Goal: Task Accomplishment & Management: Use online tool/utility

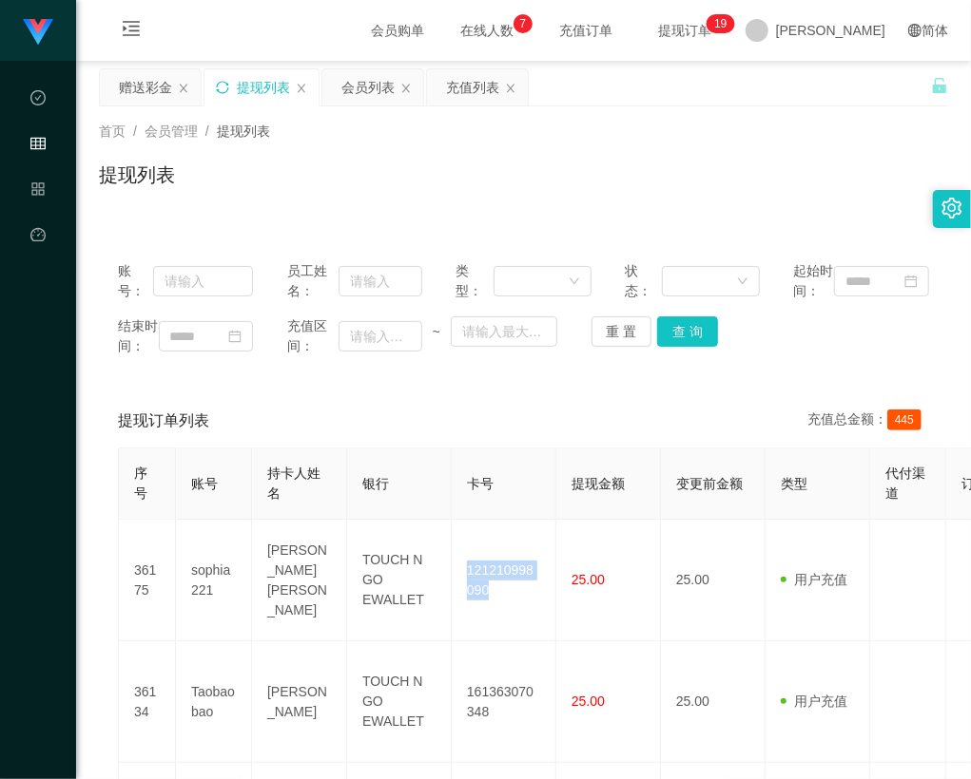
click at [221, 89] on icon "图标: sync" at bounding box center [222, 87] width 13 height 13
click at [221, 85] on icon "图标: sync" at bounding box center [222, 87] width 13 height 13
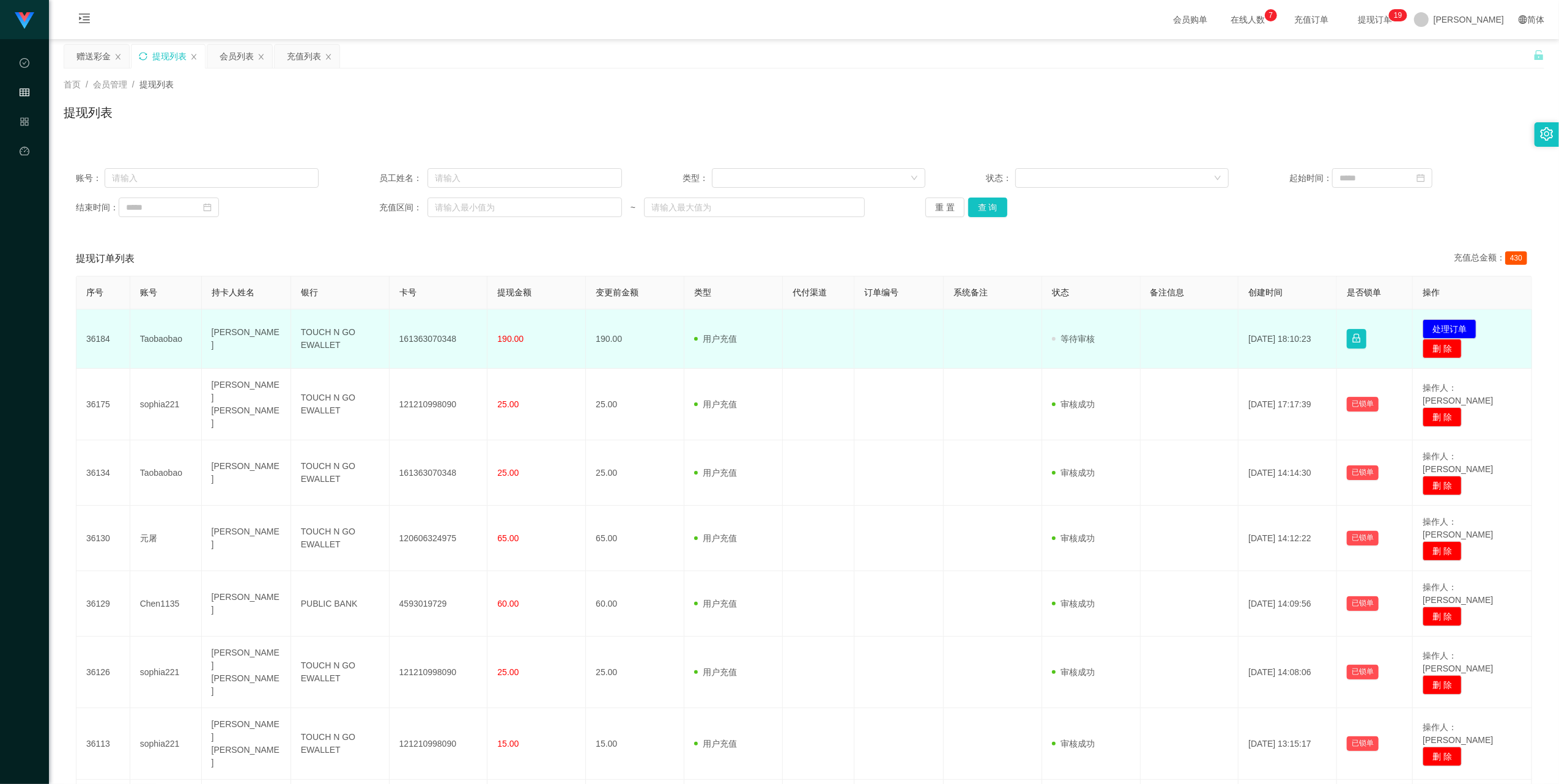
click at [157, 343] on td "Taobaobao" at bounding box center [165, 339] width 71 height 59
click at [441, 338] on td "161363070348" at bounding box center [439, 339] width 98 height 59
copy td "161363070348"
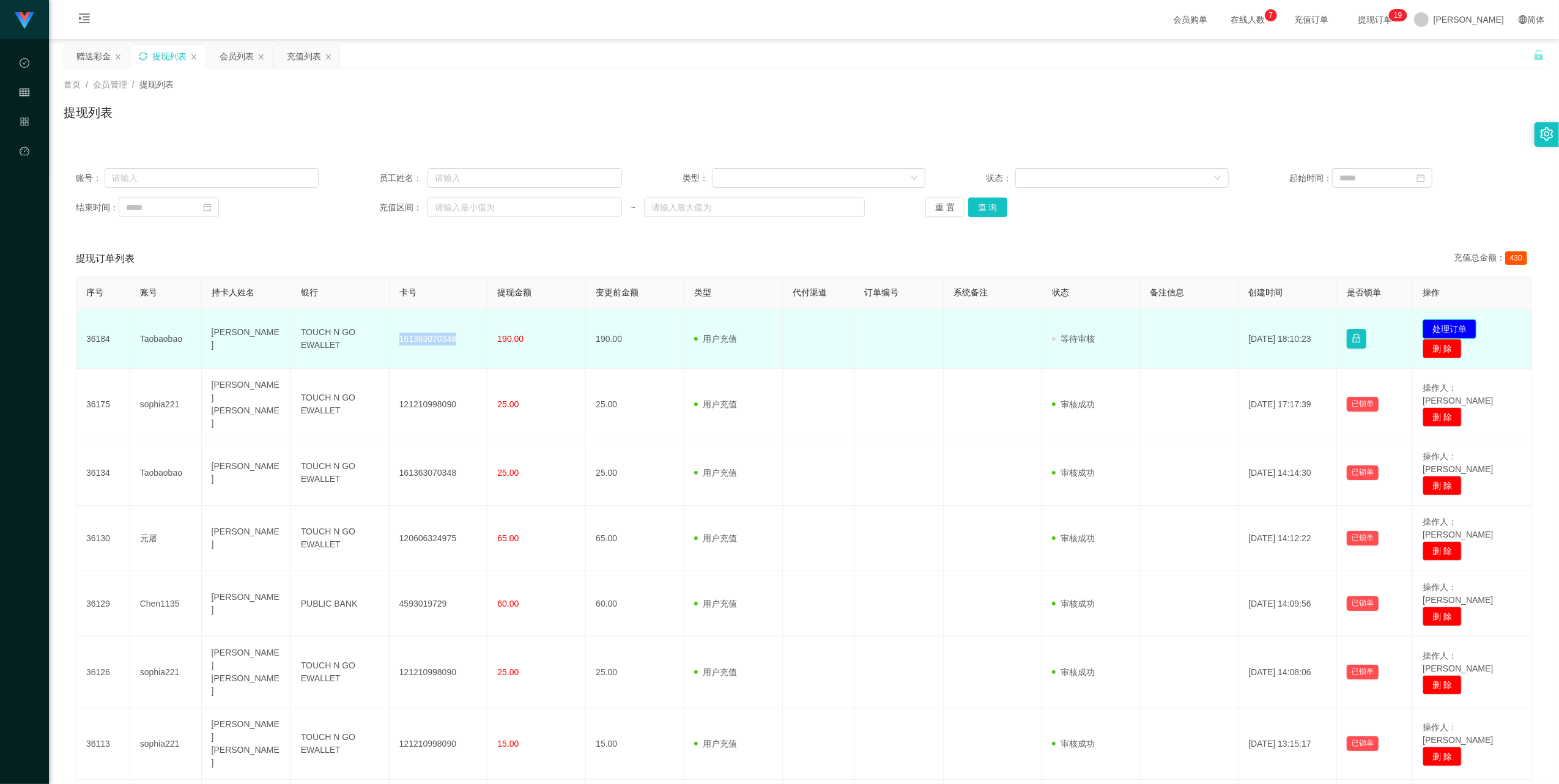
click at [624, 328] on button "处理订单" at bounding box center [1450, 329] width 54 height 19
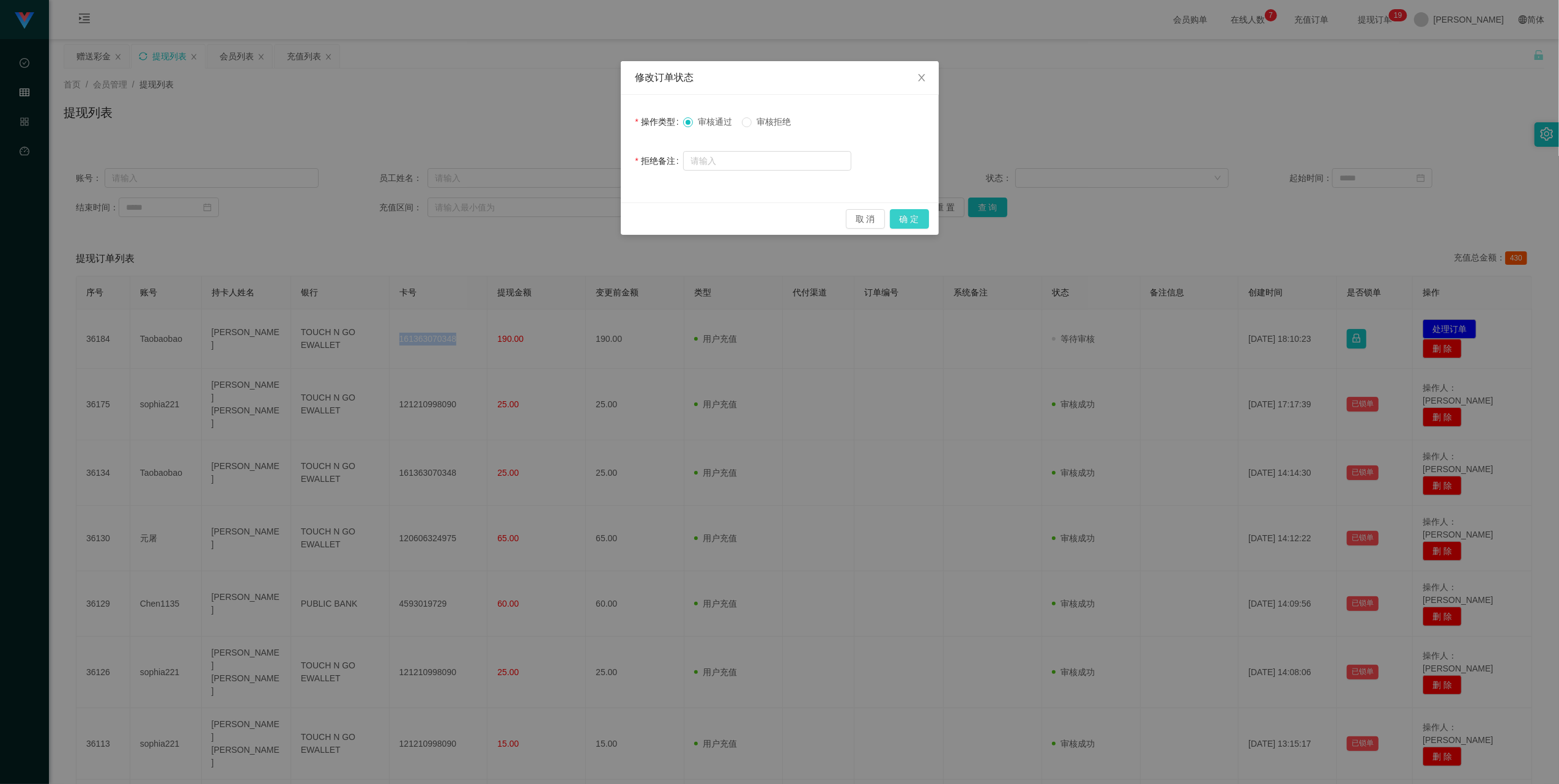
click at [624, 216] on button "确 定" at bounding box center [909, 219] width 39 height 19
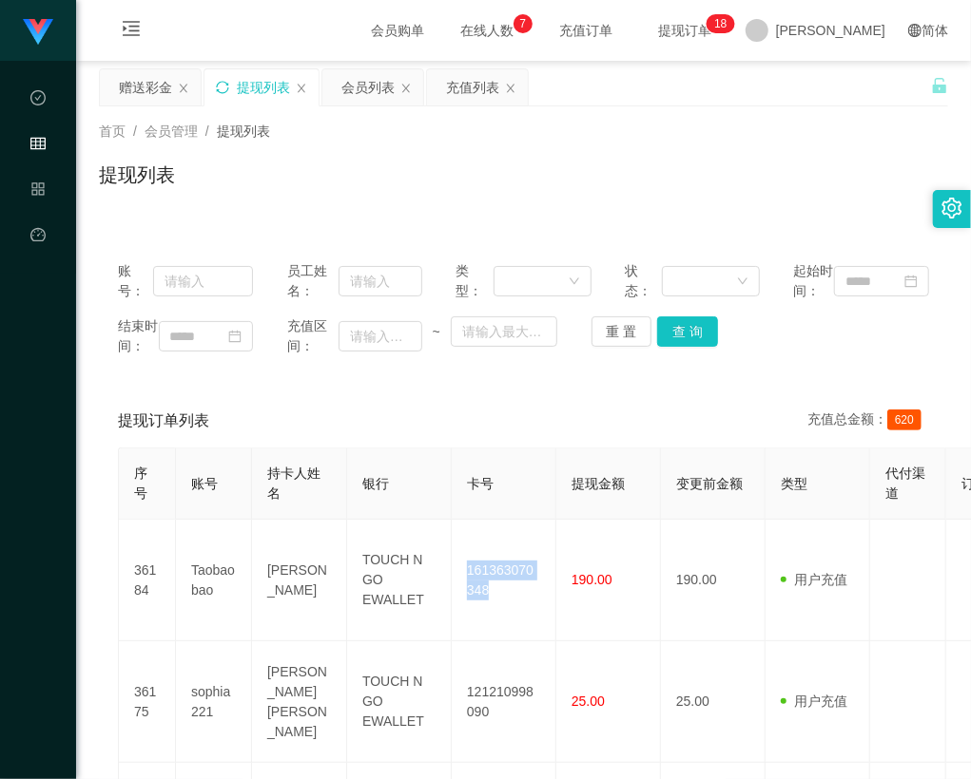
click at [229, 87] on icon "图标: sync" at bounding box center [222, 87] width 13 height 13
click at [221, 85] on icon "图标: sync" at bounding box center [222, 87] width 13 height 13
